Goal: Task Accomplishment & Management: Manage account settings

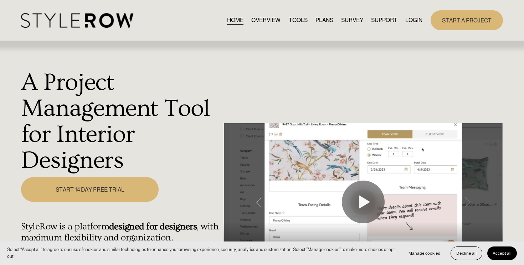
click at [420, 17] on link "LOGIN" at bounding box center [414, 20] width 17 height 10
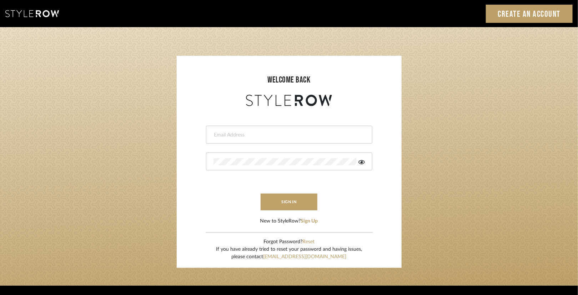
type input "lauren@christinacruzinteriors.com"
click at [297, 191] on form "lauren@christinacruzinteriors.com sign in New to StyleRow? Sign Up" at bounding box center [289, 166] width 210 height 117
click at [297, 202] on button "sign in" at bounding box center [288, 201] width 57 height 17
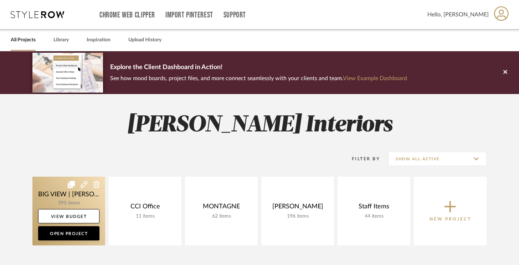
click at [161, 195] on div "BIG VIEW | [PERSON_NAME] 595 items View Budget Open Project CCI Office 11 items…" at bounding box center [260, 213] width 514 height 72
click at [78, 197] on link at bounding box center [68, 211] width 73 height 69
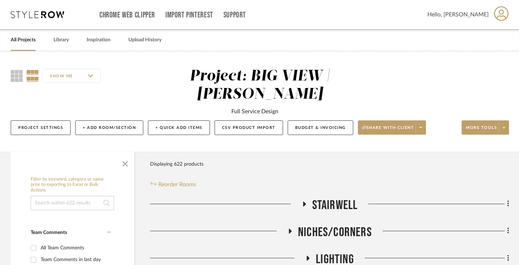
click at [60, 199] on input at bounding box center [72, 203] width 83 height 14
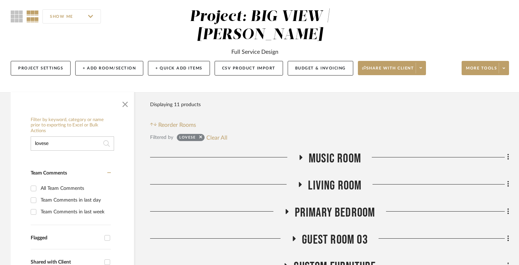
scroll to position [91, 0]
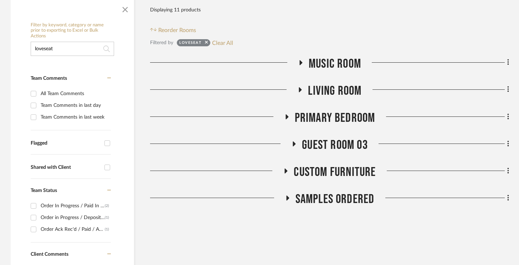
scroll to position [158, 0]
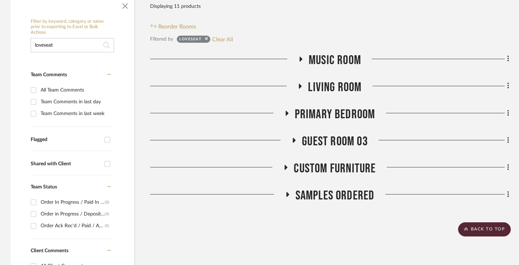
type input "loveseat"
click at [336, 169] on span "Custom Furniture" at bounding box center [335, 168] width 82 height 15
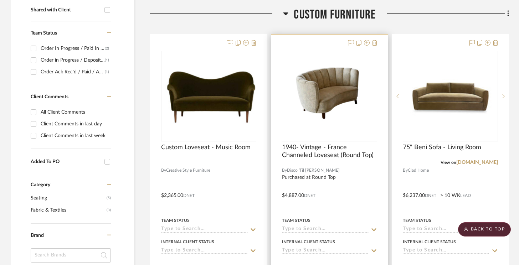
scroll to position [304, 0]
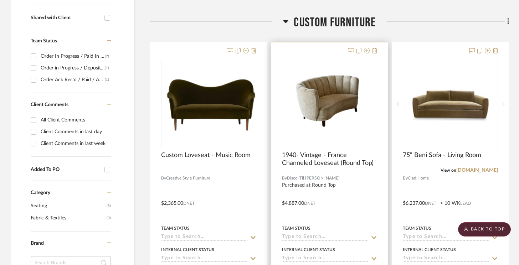
click at [331, 110] on img "0" at bounding box center [330, 104] width 94 height 89
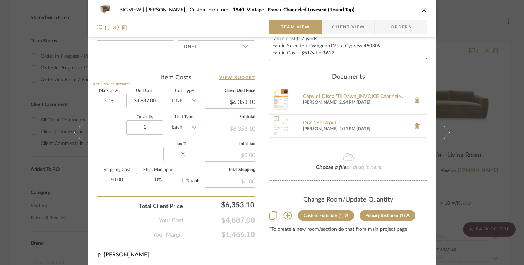
scroll to position [396, 0]
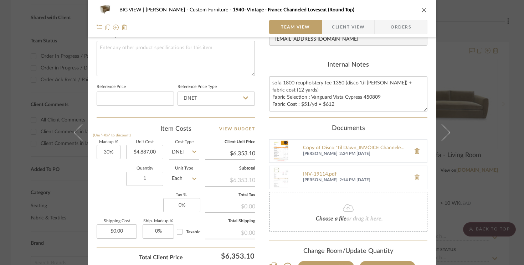
scroll to position [342, 0]
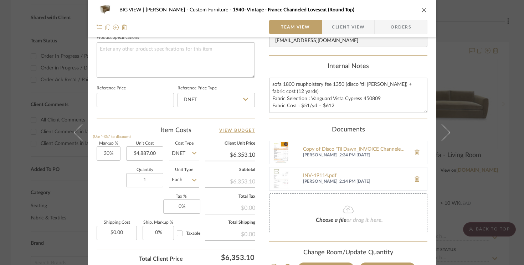
click at [278, 182] on img at bounding box center [281, 179] width 23 height 23
click at [283, 153] on img at bounding box center [281, 152] width 23 height 23
click at [346, 106] on textarea "sofa 1800 reupholstery fee 1350 (disco 'til [PERSON_NAME]) + fabric cost (12 ya…" at bounding box center [348, 95] width 158 height 35
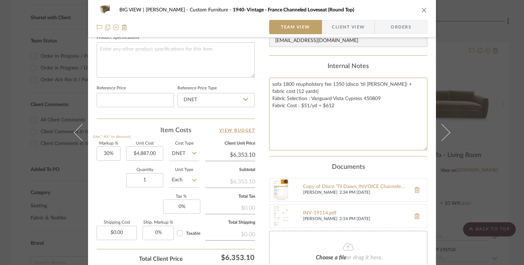
drag, startPoint x: 424, startPoint y: 111, endPoint x: 426, endPoint y: 156, distance: 45.0
click at [426, 156] on div "BIG VIEW | [PERSON_NAME] Custom Furniture 1940- Vintage - [GEOGRAPHIC_DATA] Cha…" at bounding box center [262, 7] width 348 height 689
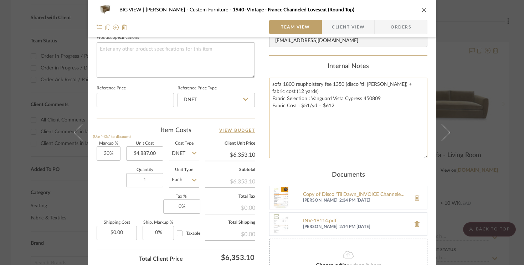
click at [386, 114] on textarea "sofa 1800 reupholstery fee 1350 (disco 'til [PERSON_NAME]) + fabric cost (12 ya…" at bounding box center [348, 118] width 158 height 81
click at [32, 197] on div "BIG VIEW | [PERSON_NAME] Custom Furniture 1940- Vintage - [GEOGRAPHIC_DATA] Cha…" at bounding box center [262, 132] width 524 height 265
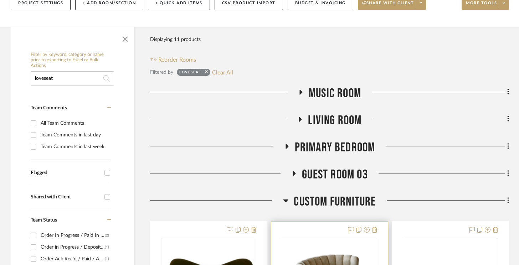
scroll to position [119, 0]
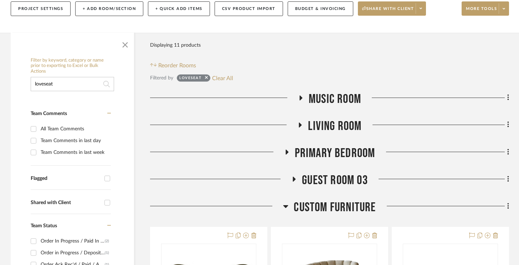
click at [344, 182] on span "Guest Room 03" at bounding box center [335, 180] width 66 height 15
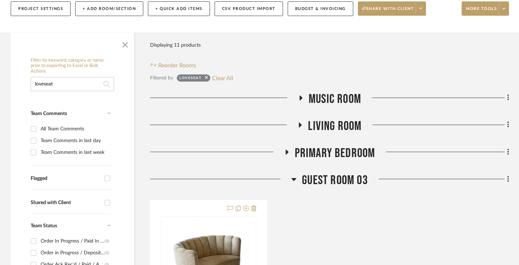
click at [347, 153] on span "Primary Bedroom" at bounding box center [335, 153] width 81 height 15
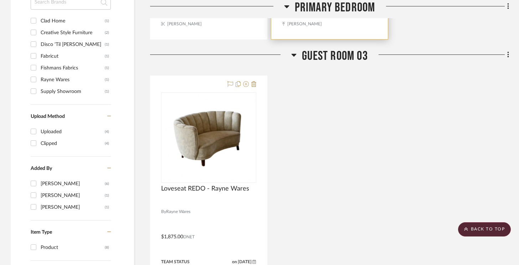
scroll to position [566, 0]
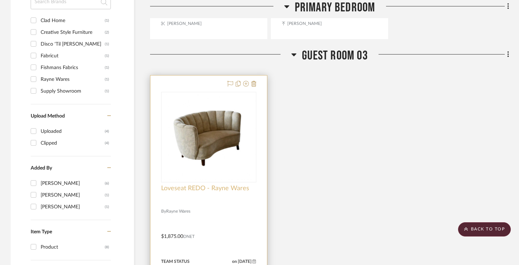
click at [222, 189] on span "Loveseat REDO - Rayne Wares" at bounding box center [205, 189] width 88 height 8
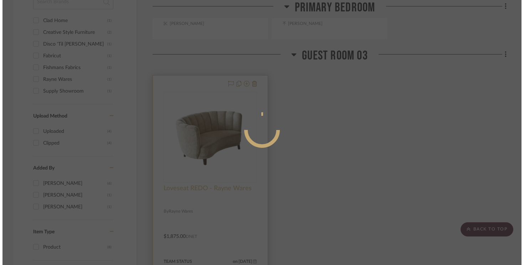
scroll to position [0, 0]
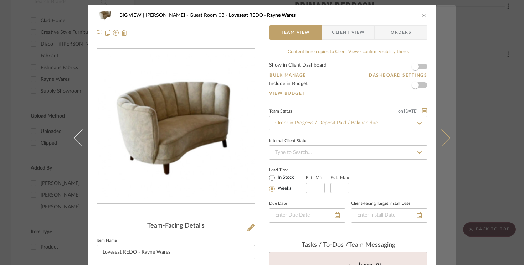
click at [452, 135] on button at bounding box center [446, 137] width 20 height 265
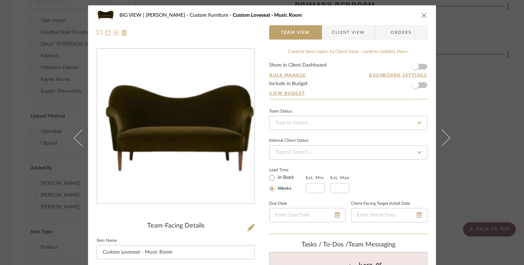
click at [461, 132] on div "BIG VIEW | [PERSON_NAME] Custom Furniture Custom Loveseat - Music Room Team Vie…" at bounding box center [262, 132] width 524 height 265
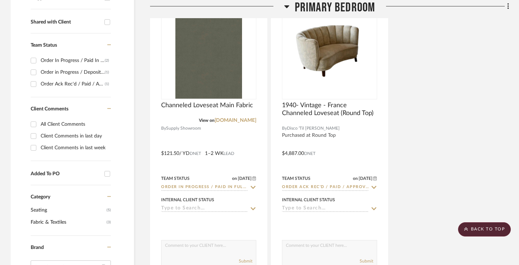
scroll to position [299, 0]
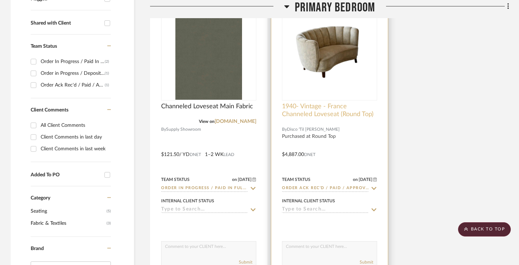
click at [326, 110] on span "1940- Vintage - France Channeled Loveseat (Round Top)" at bounding box center [329, 111] width 95 height 16
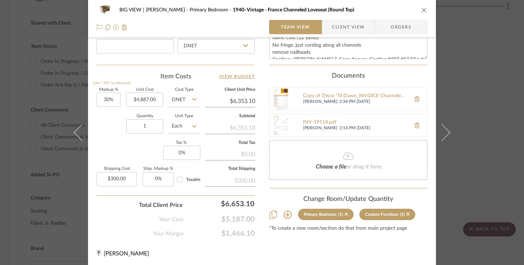
scroll to position [396, 0]
click at [486, 88] on div "BIG VIEW | [PERSON_NAME] Primary Bedroom 1940- Vintage - [GEOGRAPHIC_DATA] Chan…" at bounding box center [262, 132] width 524 height 265
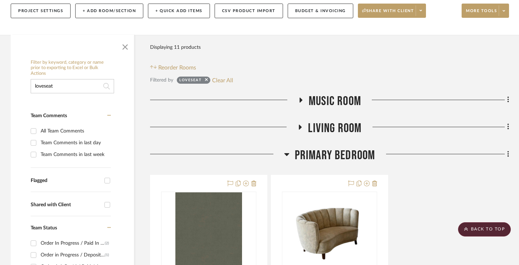
scroll to position [0, 0]
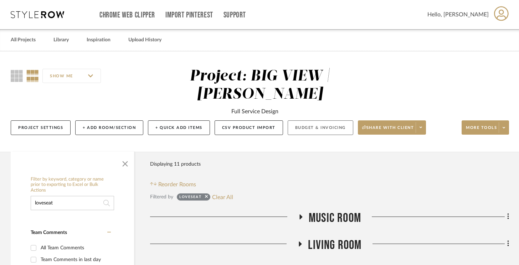
click at [332, 132] on button "Budget & Invoicing" at bounding box center [321, 128] width 66 height 15
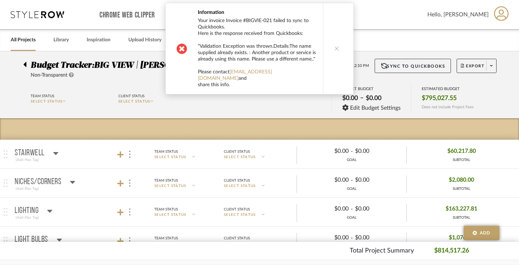
click at [337, 42] on button at bounding box center [336, 48] width 27 height 91
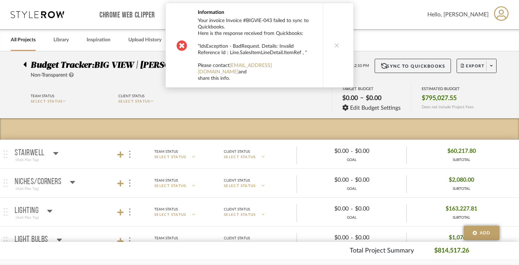
click at [337, 43] on icon at bounding box center [337, 45] width 5 height 5
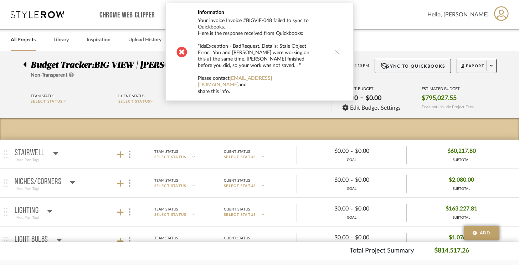
click at [337, 42] on button at bounding box center [336, 51] width 27 height 97
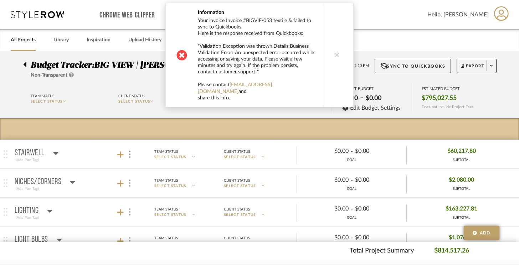
click at [337, 42] on button at bounding box center [336, 55] width 27 height 104
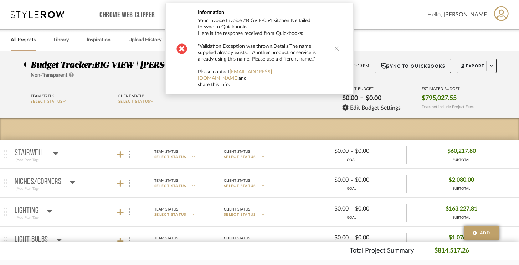
click at [337, 42] on button at bounding box center [336, 48] width 27 height 91
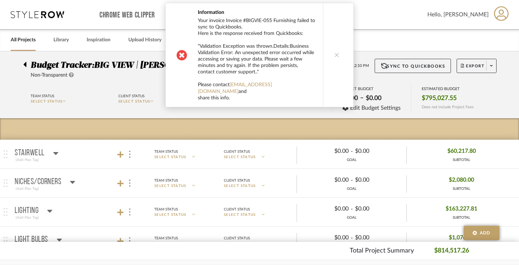
click at [337, 42] on button at bounding box center [336, 55] width 27 height 104
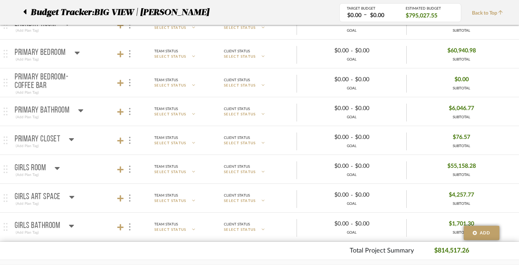
scroll to position [1014, 0]
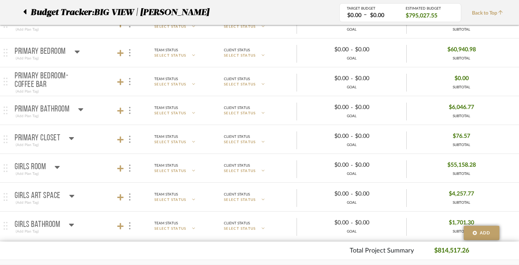
click at [75, 53] on icon at bounding box center [77, 51] width 5 height 9
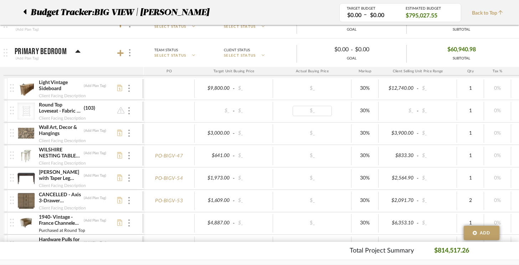
scroll to position [0, 0]
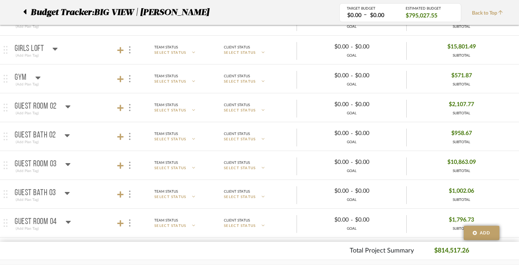
click at [67, 165] on icon at bounding box center [67, 164] width 5 height 3
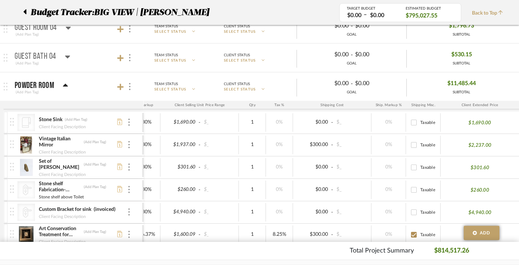
click at [64, 85] on icon at bounding box center [65, 85] width 5 height 3
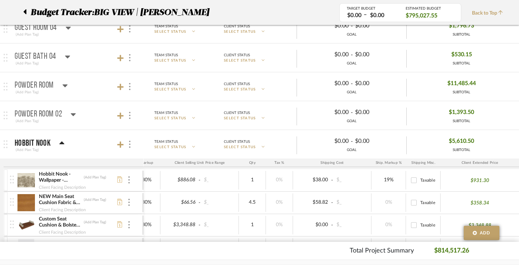
click at [65, 145] on mat-panel-title "Hobbit Nook (Add Plan Tag)" at bounding box center [78, 144] width 126 height 17
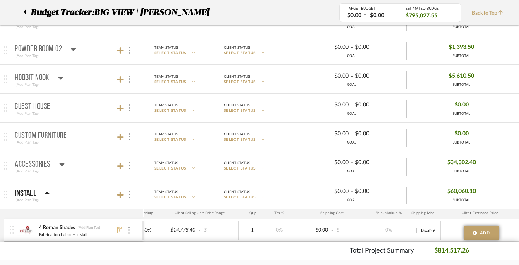
click at [61, 134] on p "Custom Furniture" at bounding box center [41, 136] width 52 height 9
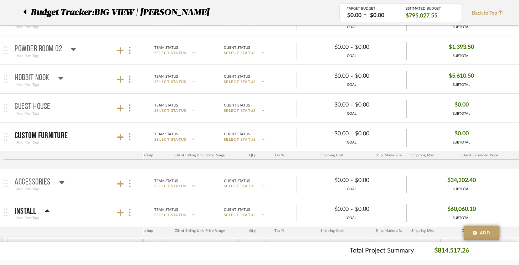
click at [61, 134] on p "Custom Furniture" at bounding box center [41, 136] width 53 height 9
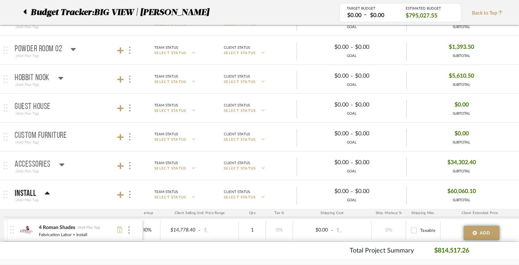
click at [46, 196] on icon at bounding box center [47, 193] width 5 height 9
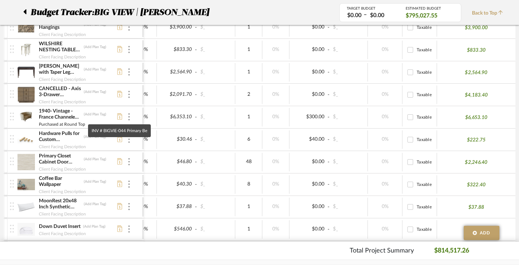
click at [120, 118] on icon at bounding box center [119, 116] width 5 height 6
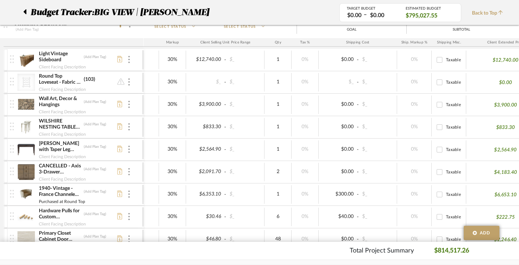
scroll to position [0, 114]
